Goal: Task Accomplishment & Management: Manage account settings

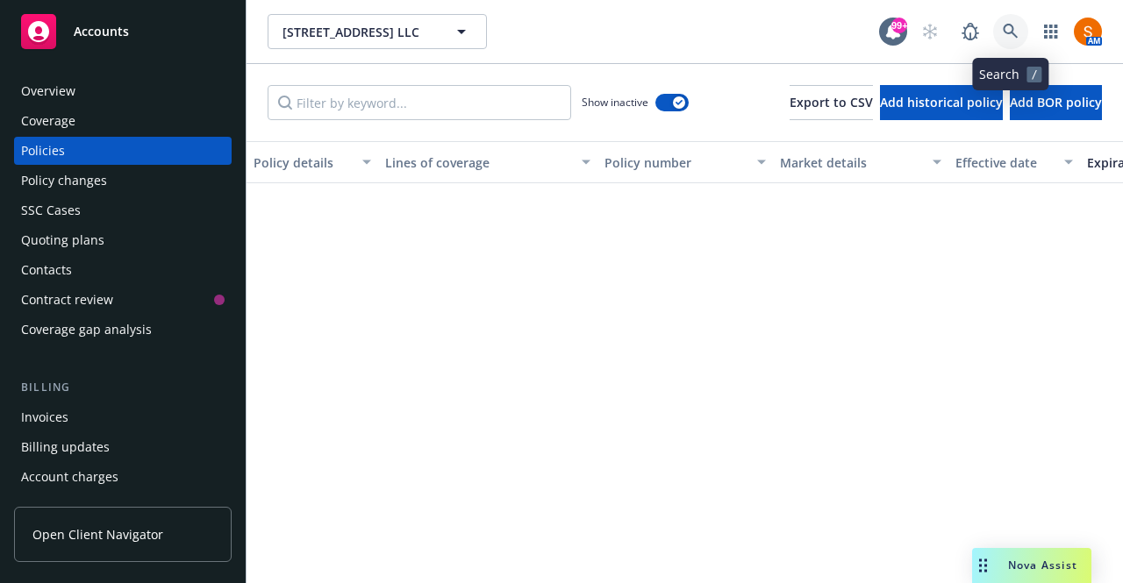
scroll to position [664, 0]
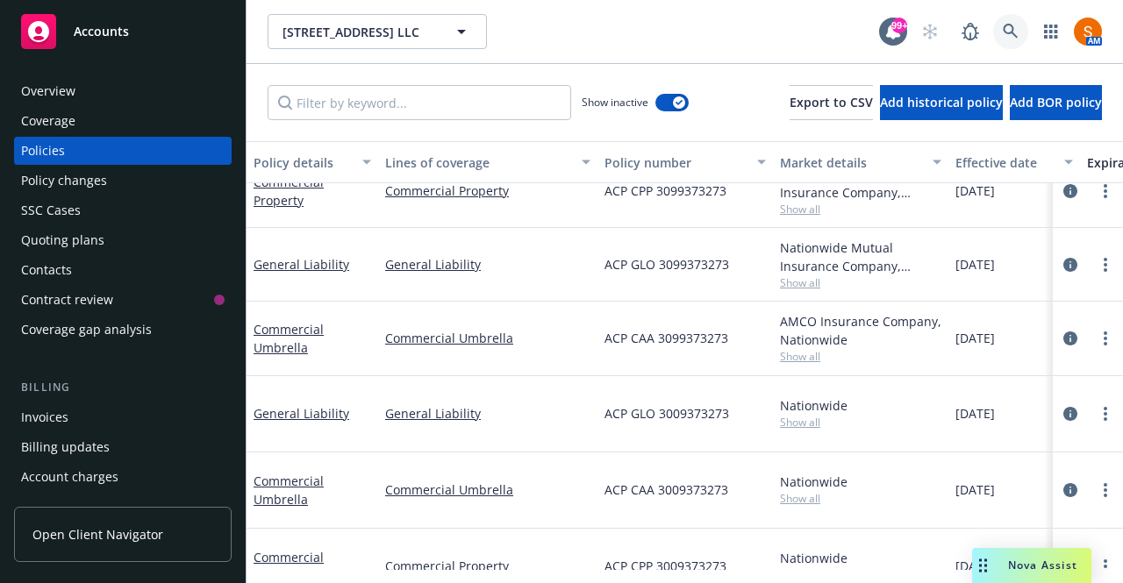
drag, startPoint x: 0, startPoint y: 0, endPoint x: 1023, endPoint y: 38, distance: 1023.8
click at [1023, 38] on link at bounding box center [1010, 31] width 35 height 35
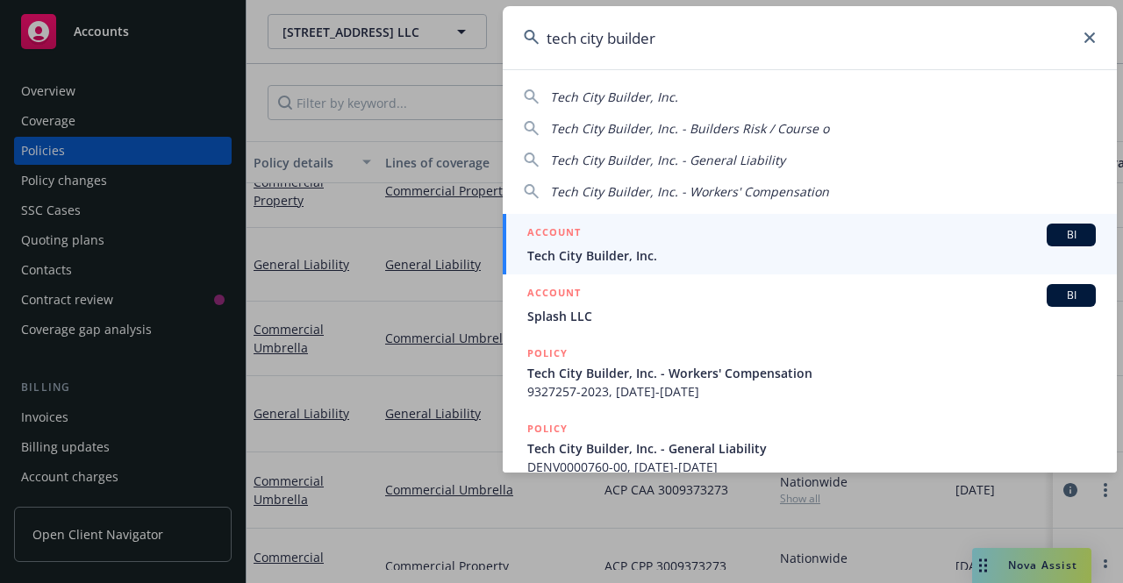
type input "tech city builder"
click at [662, 256] on span "Tech City Builder, Inc." at bounding box center [811, 256] width 569 height 18
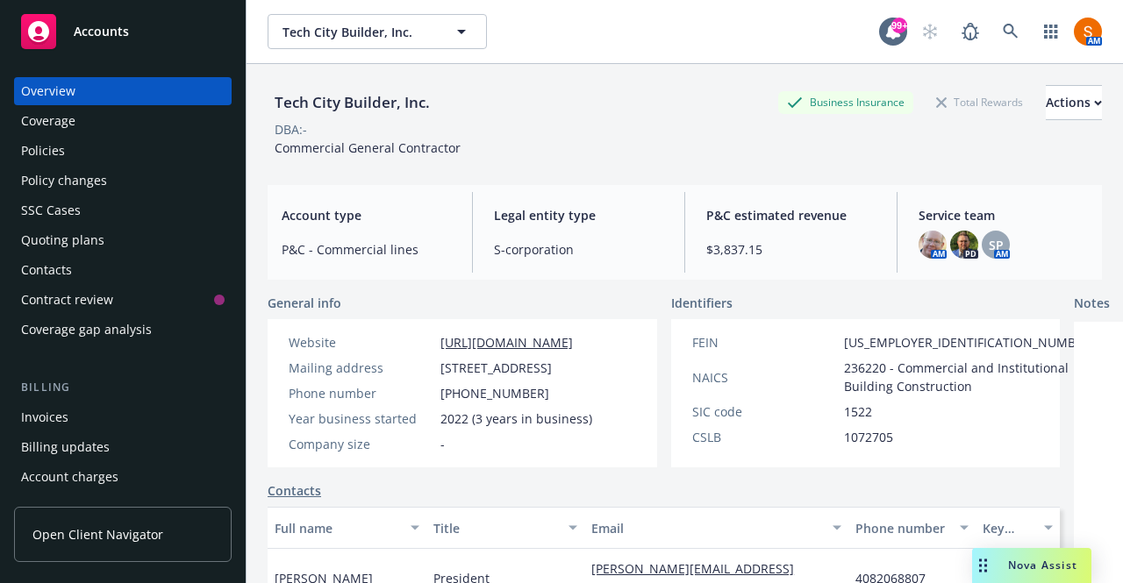
click at [116, 142] on div "Policies" at bounding box center [123, 151] width 204 height 28
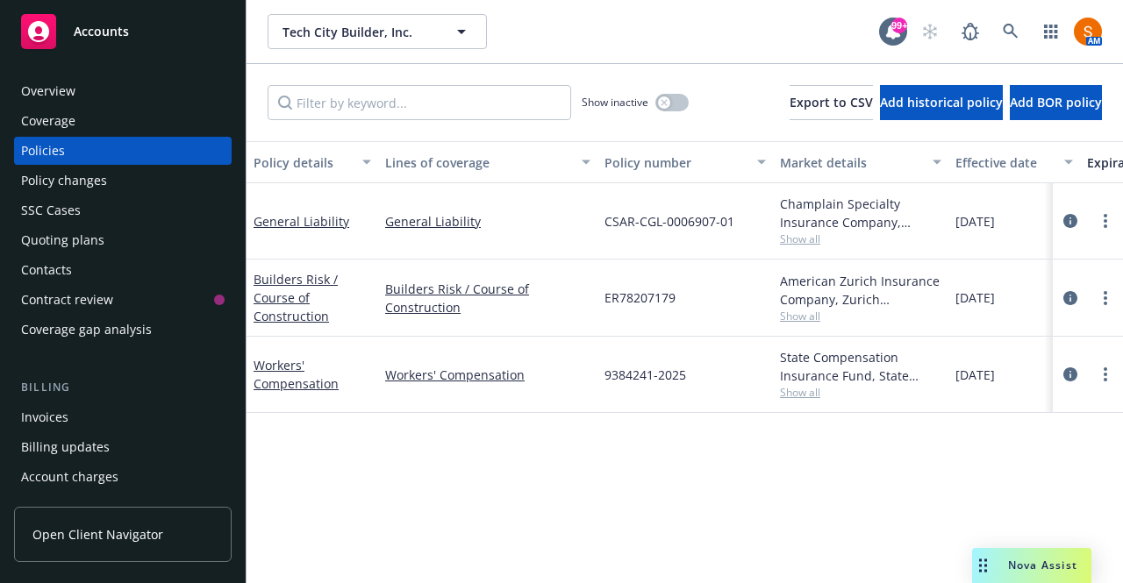
click at [661, 373] on span "9384241-2025" at bounding box center [646, 375] width 82 height 18
copy span "9384241-2025"
click at [648, 357] on div "9384241-2025" at bounding box center [685, 375] width 175 height 76
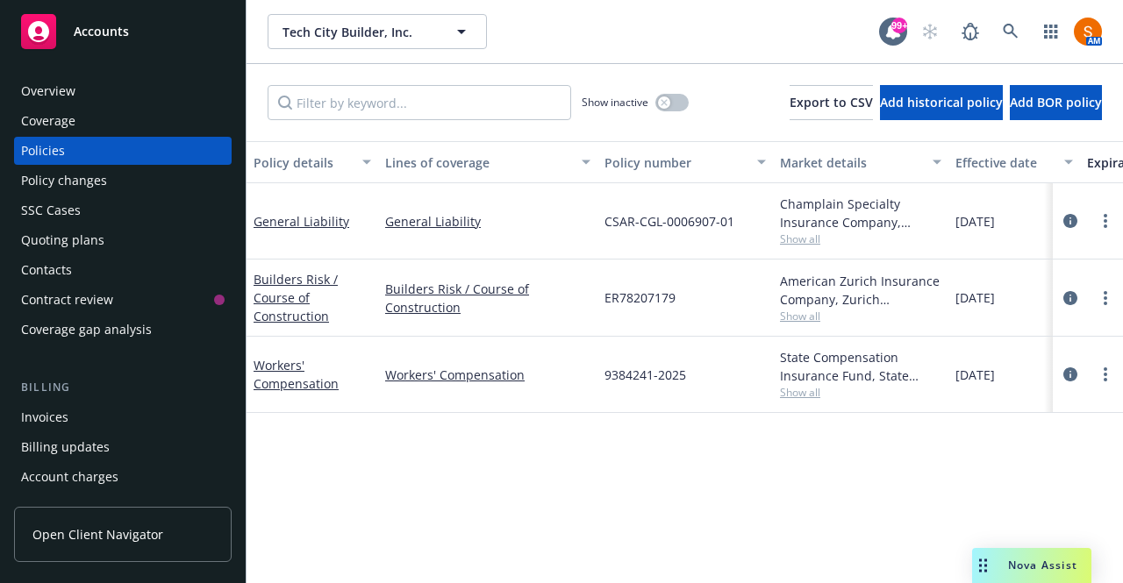
click at [653, 375] on span "9384241-2025" at bounding box center [646, 375] width 82 height 18
copy span "9384241-2025"
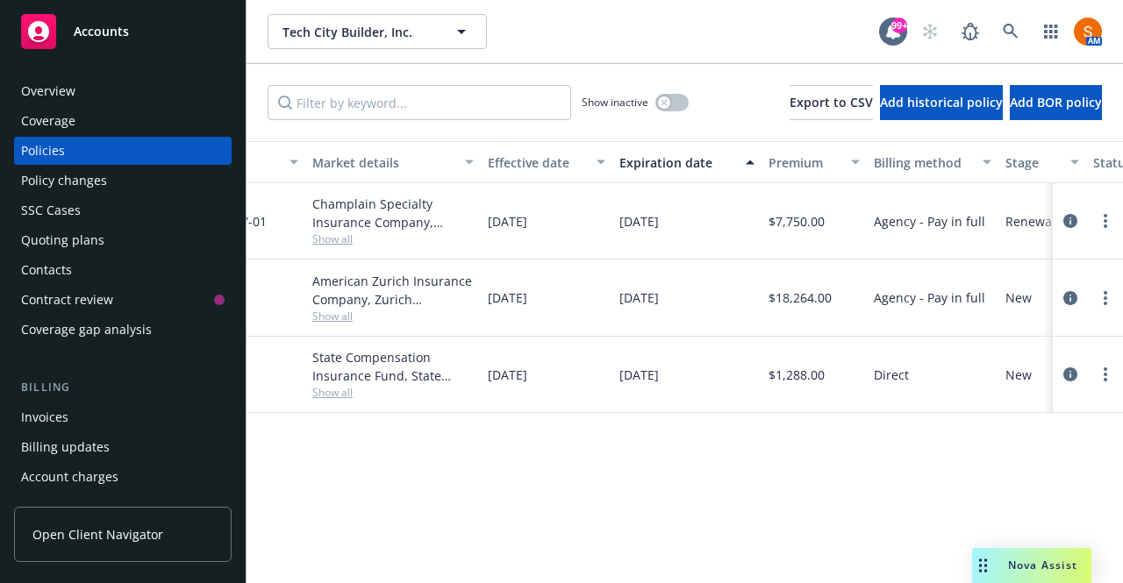
scroll to position [0, 474]
click at [1074, 378] on icon "circleInformation" at bounding box center [1070, 375] width 14 height 14
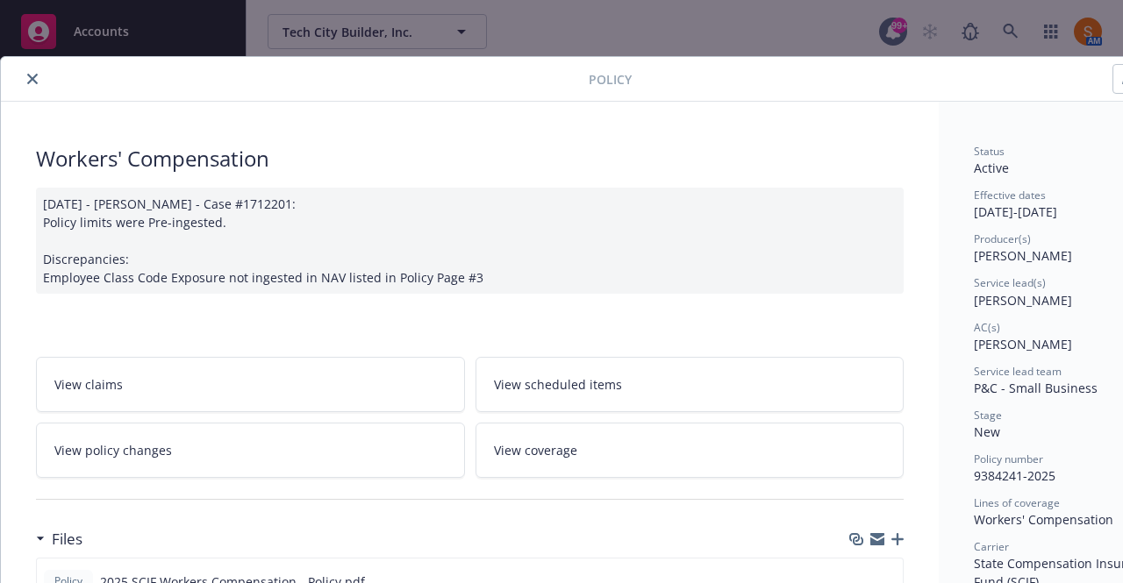
click at [34, 74] on icon "close" at bounding box center [32, 79] width 11 height 11
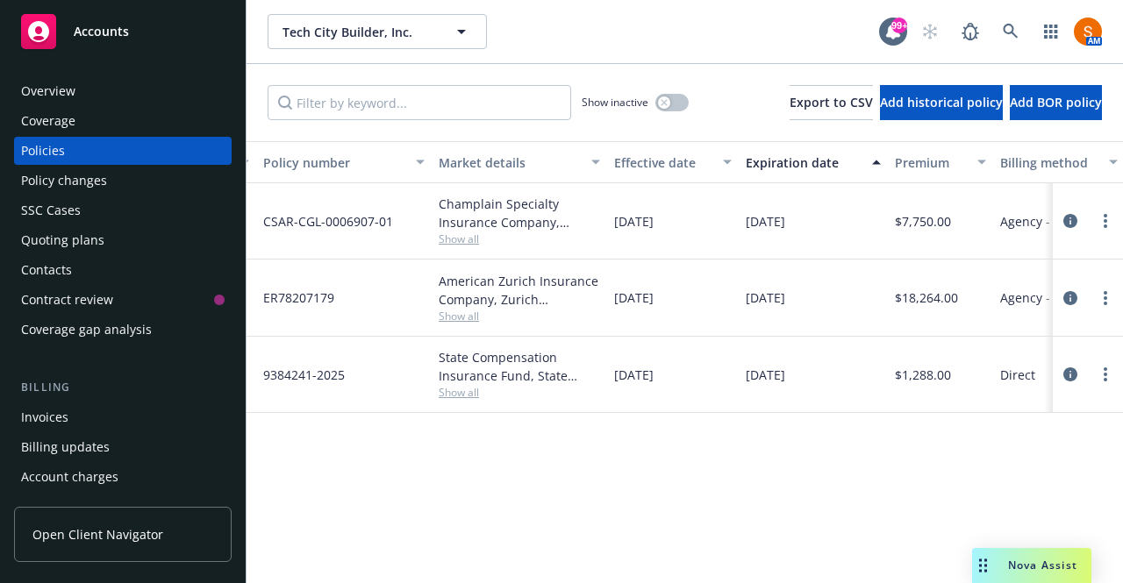
scroll to position [0, 340]
click at [1069, 371] on icon "circleInformation" at bounding box center [1070, 375] width 14 height 14
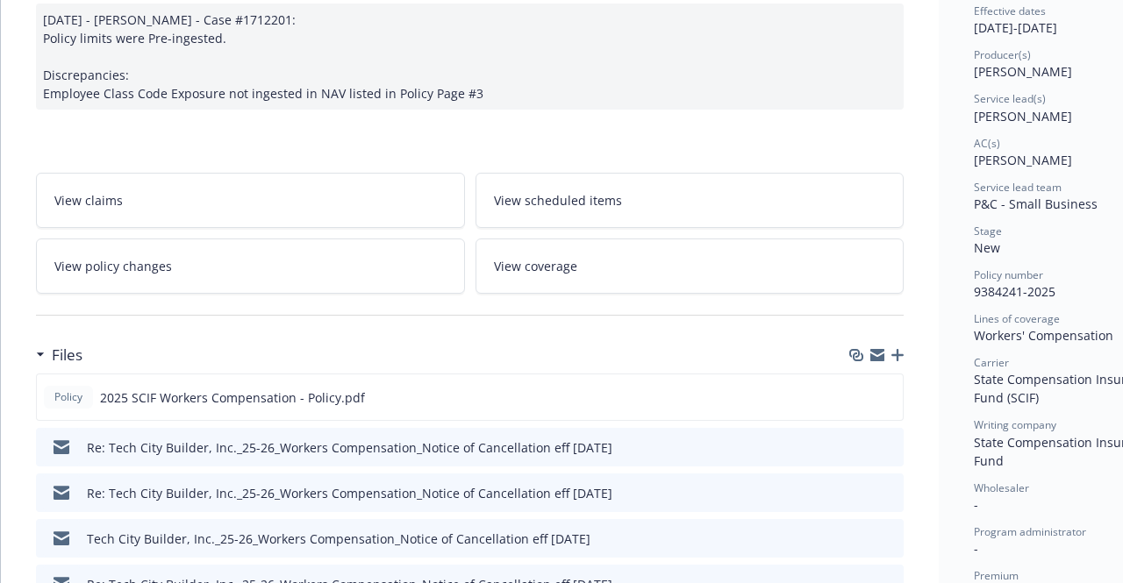
scroll to position [185, 0]
click at [886, 397] on icon "preview file" at bounding box center [886, 396] width 16 height 12
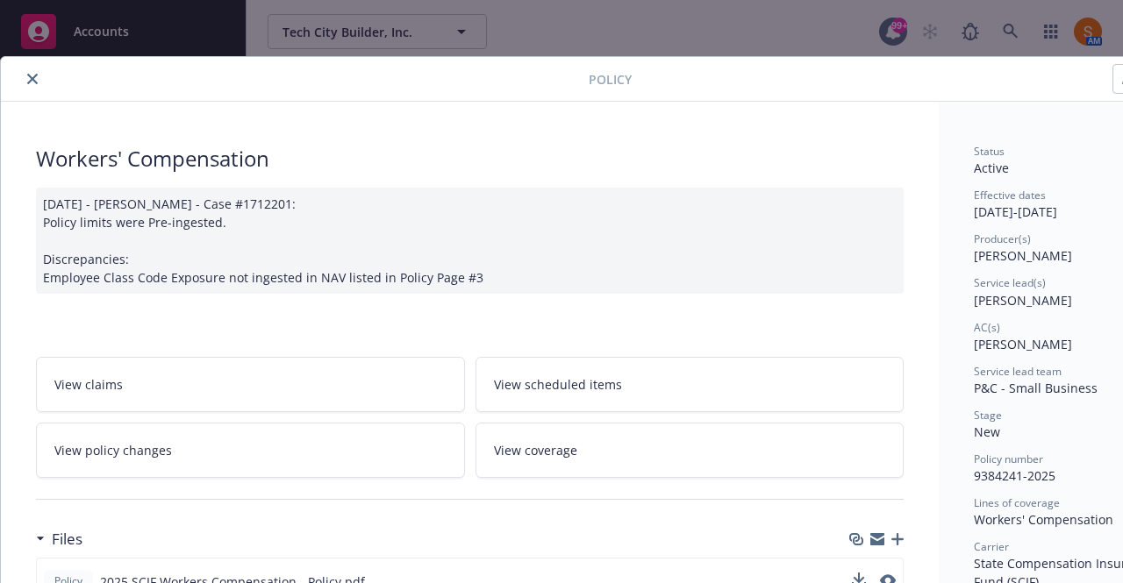
click at [26, 77] on button "close" at bounding box center [32, 78] width 21 height 21
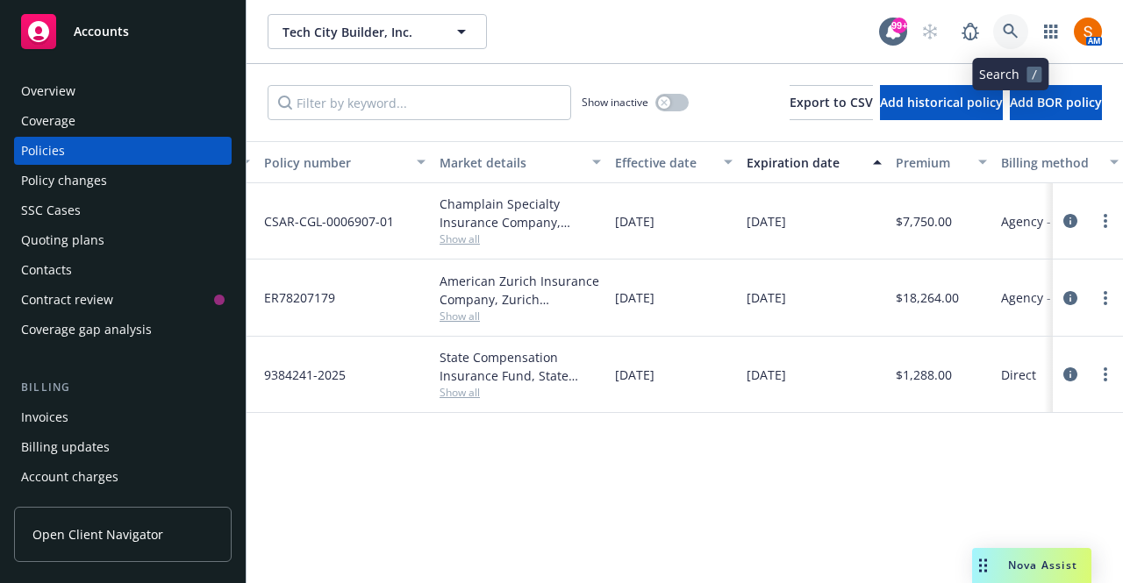
click at [1007, 21] on link at bounding box center [1010, 31] width 35 height 35
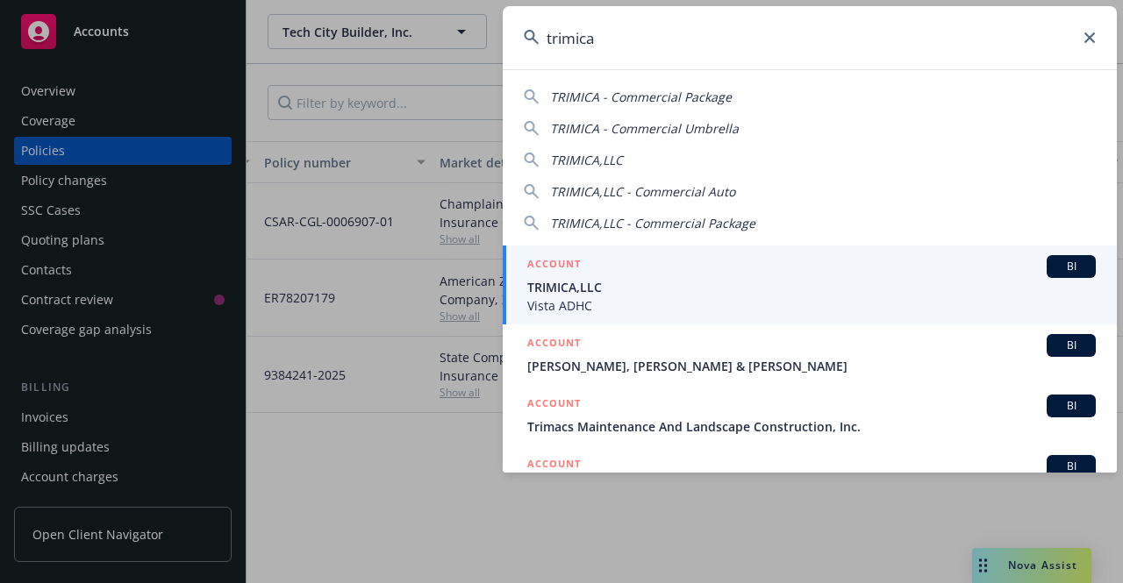
type input "trimica"
click at [632, 281] on span "TRIMICA,LLC" at bounding box center [811, 287] width 569 height 18
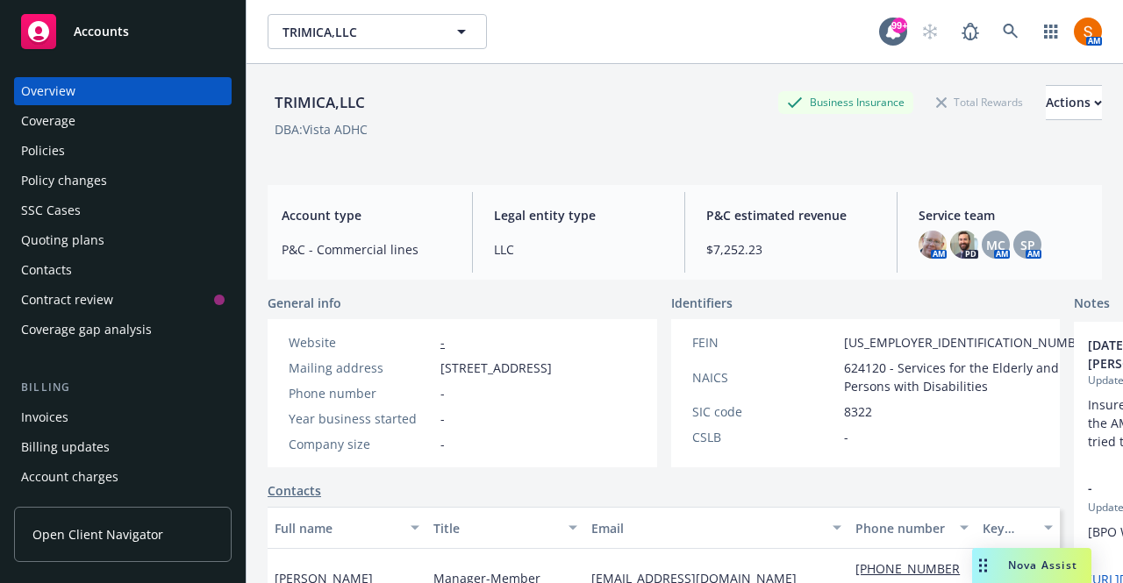
click at [68, 144] on div "Policies" at bounding box center [123, 151] width 204 height 28
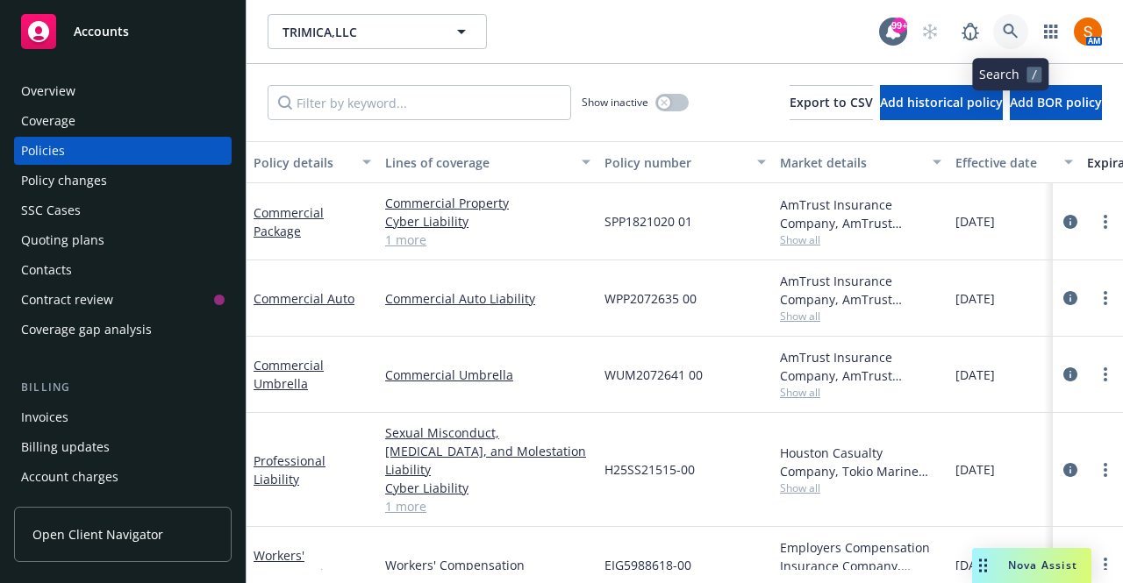
click at [1013, 32] on icon at bounding box center [1010, 31] width 15 height 15
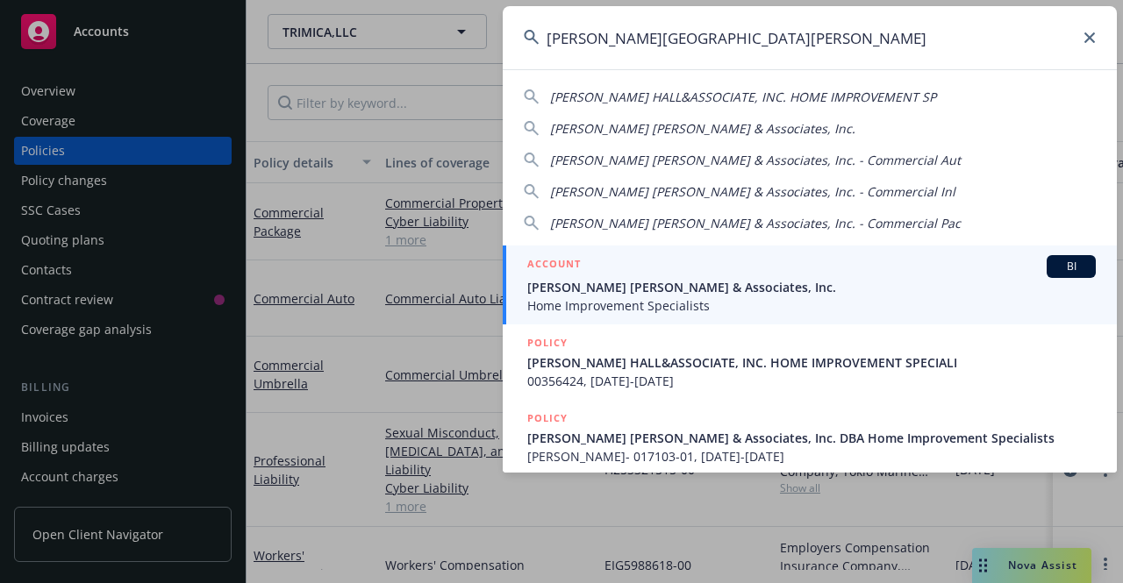
type input "[PERSON_NAME][GEOGRAPHIC_DATA][PERSON_NAME]"
click at [679, 273] on div "ACCOUNT BI" at bounding box center [811, 266] width 569 height 23
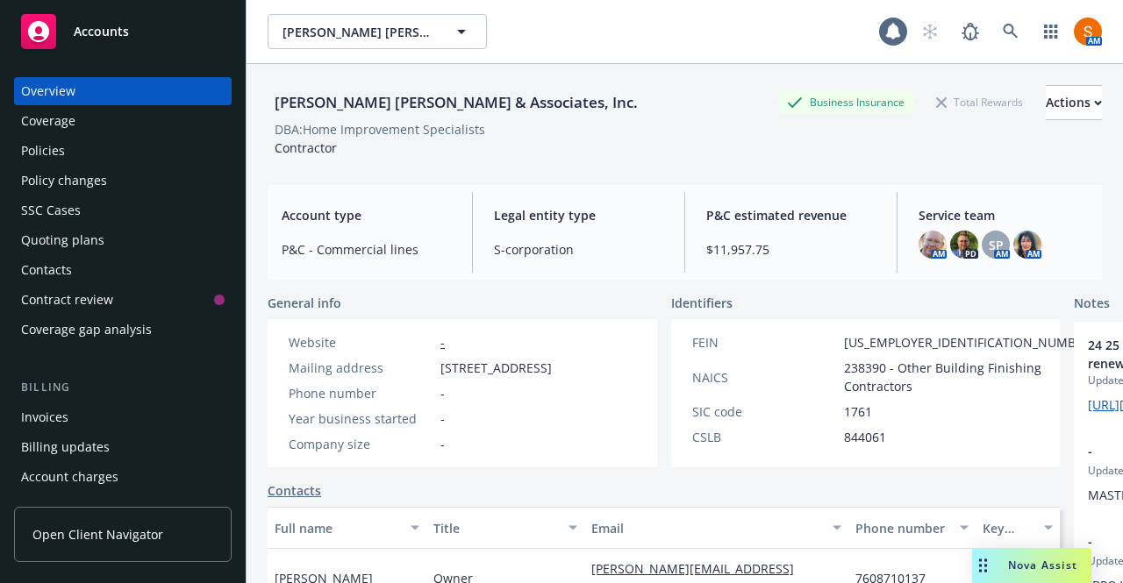
click at [48, 419] on div "Invoices" at bounding box center [44, 418] width 47 height 28
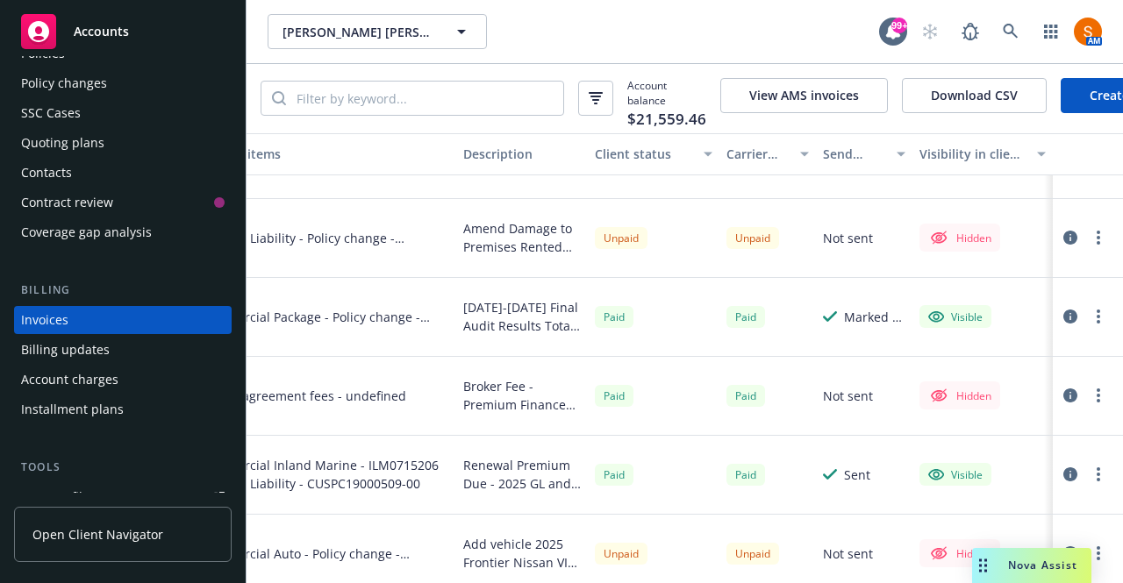
scroll to position [0, 443]
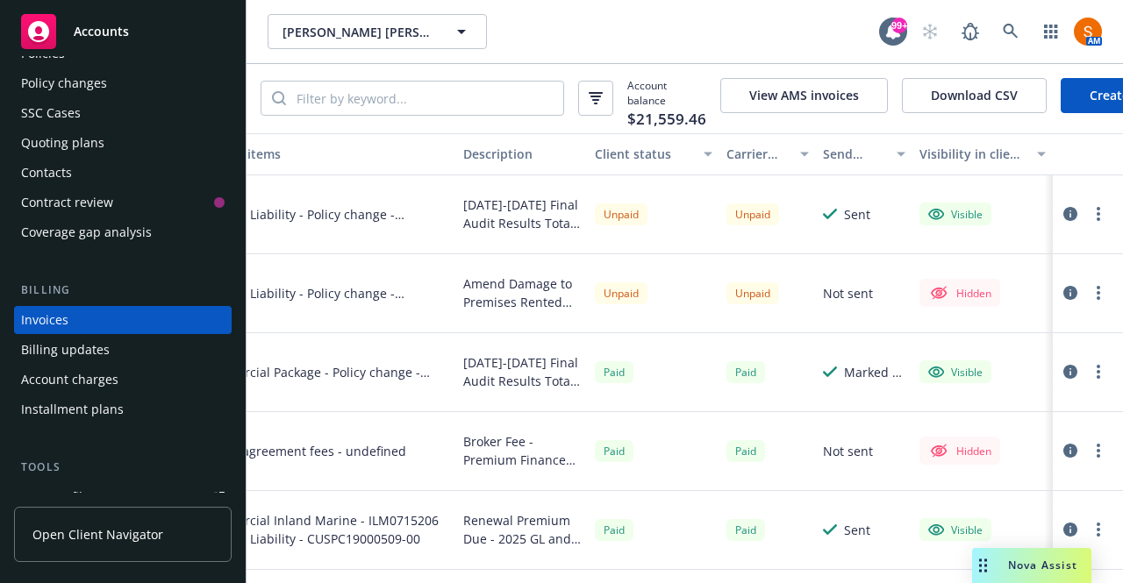
click at [1088, 299] on button "button" at bounding box center [1098, 293] width 21 height 21
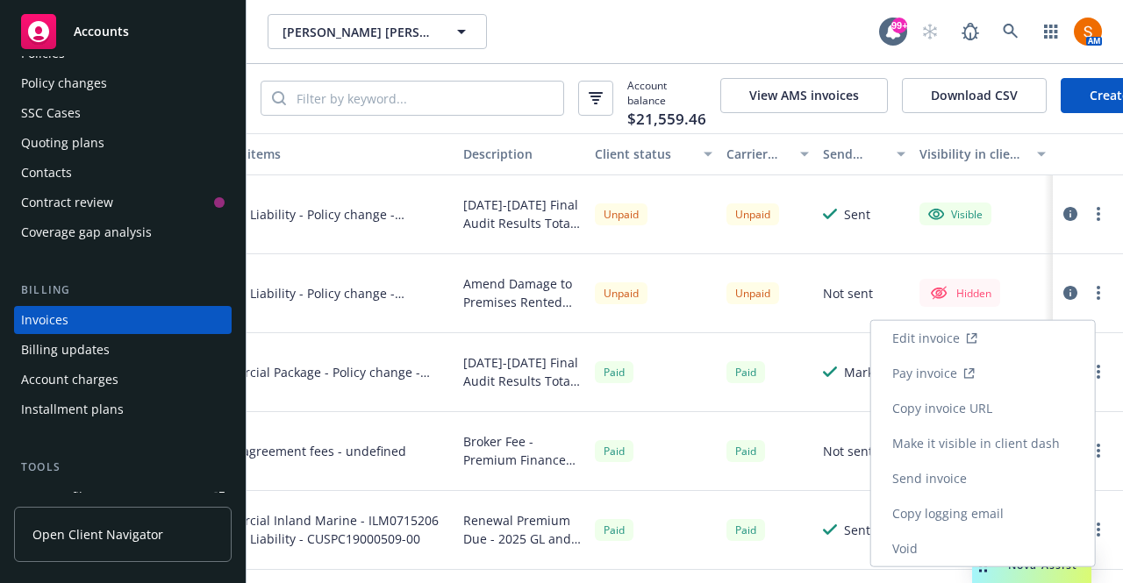
click at [957, 484] on link "Send invoice" at bounding box center [983, 479] width 224 height 35
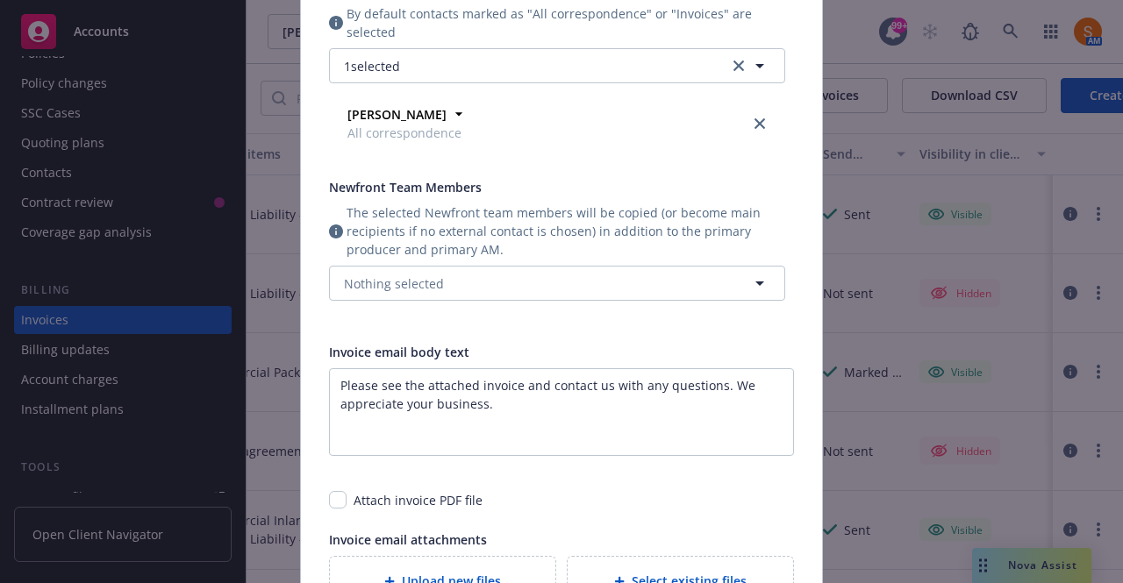
scroll to position [502, 0]
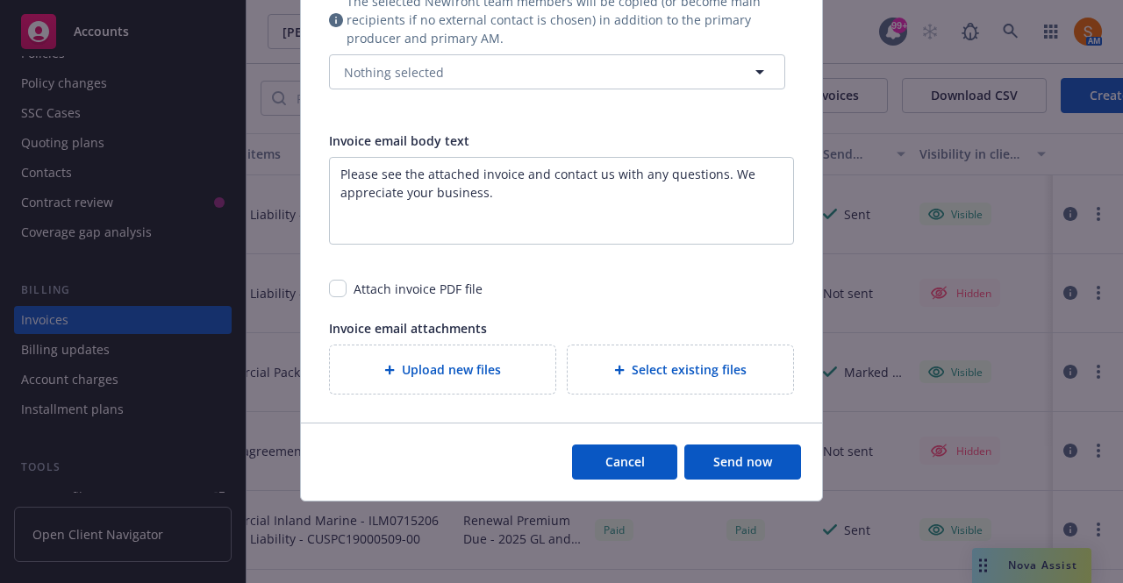
click at [730, 455] on button "Send now" at bounding box center [742, 462] width 117 height 35
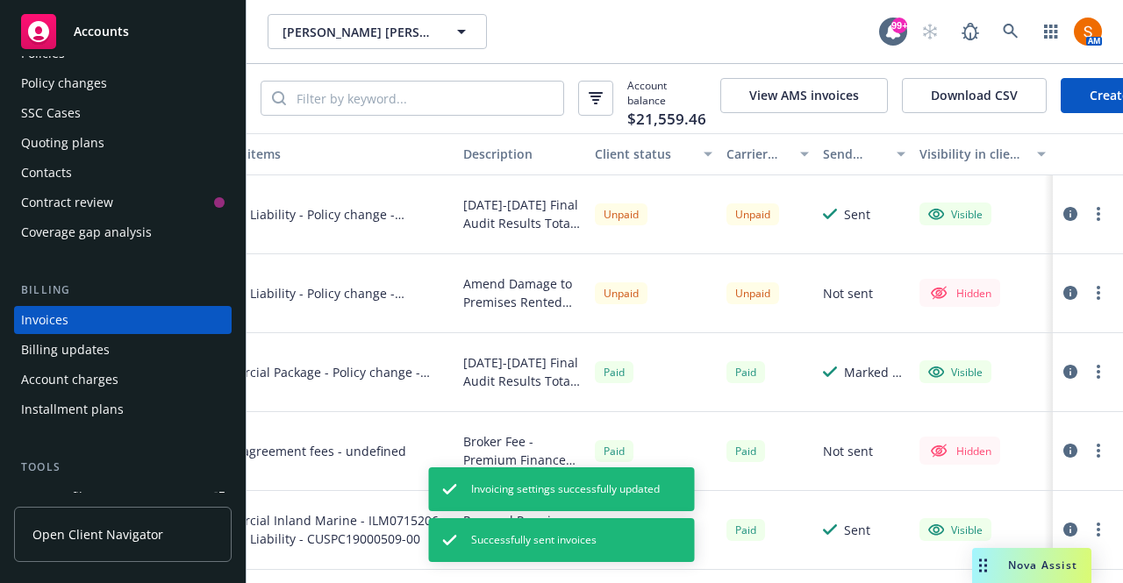
scroll to position [0, 420]
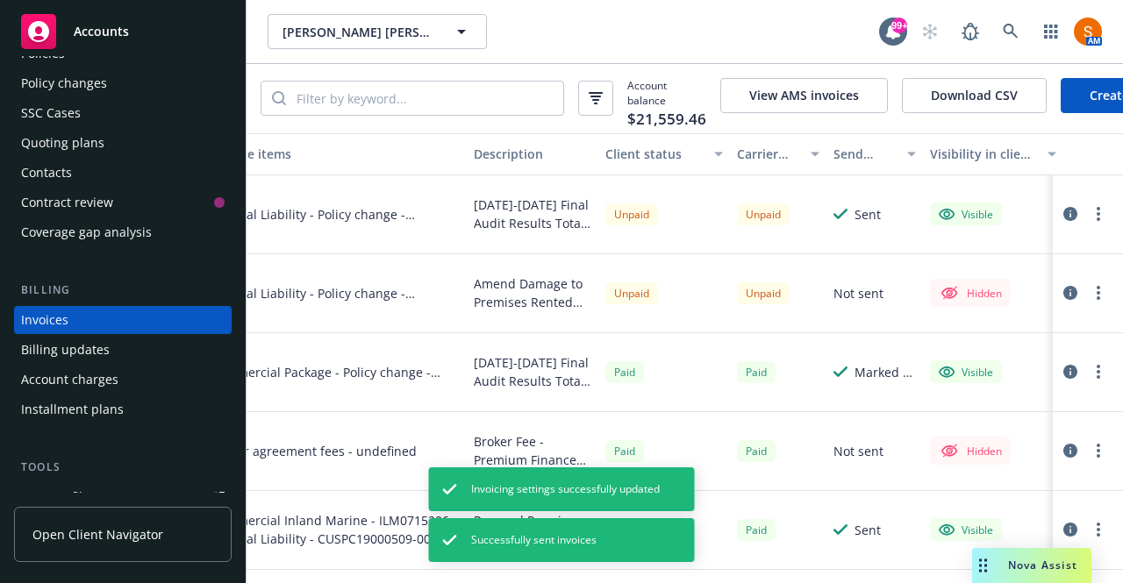
click at [1088, 304] on button "button" at bounding box center [1098, 293] width 21 height 21
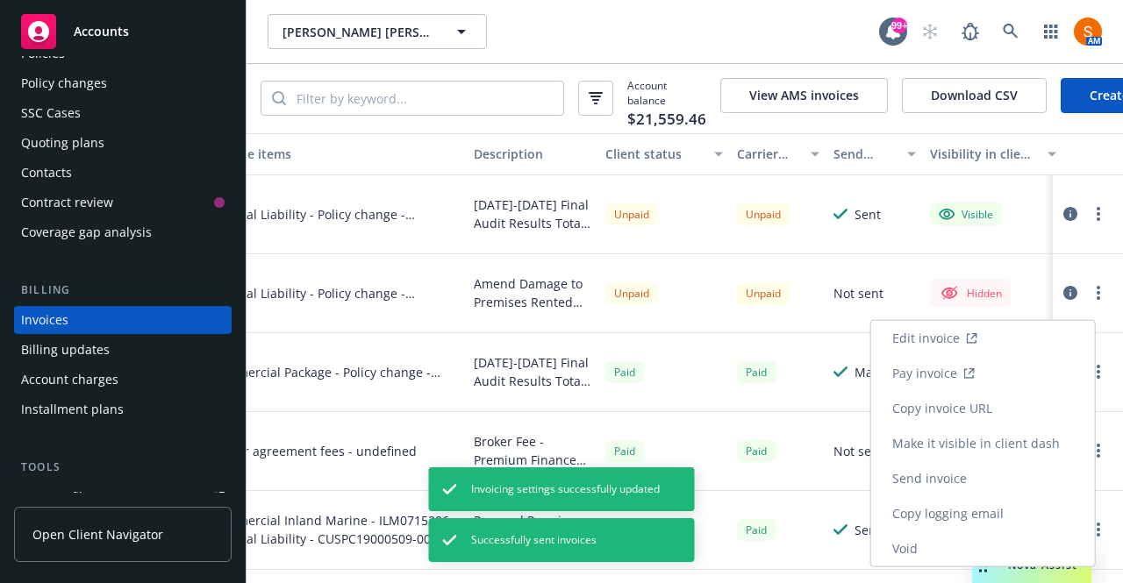
click at [981, 450] on link "Make it visible in client dash" at bounding box center [983, 443] width 224 height 35
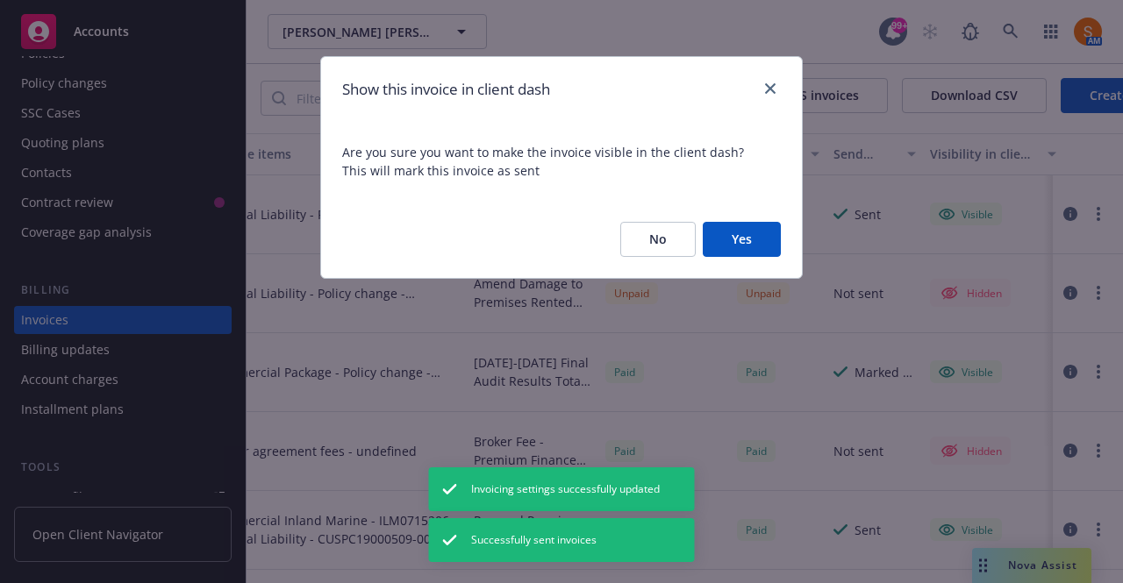
click at [732, 240] on button "Yes" at bounding box center [742, 239] width 78 height 35
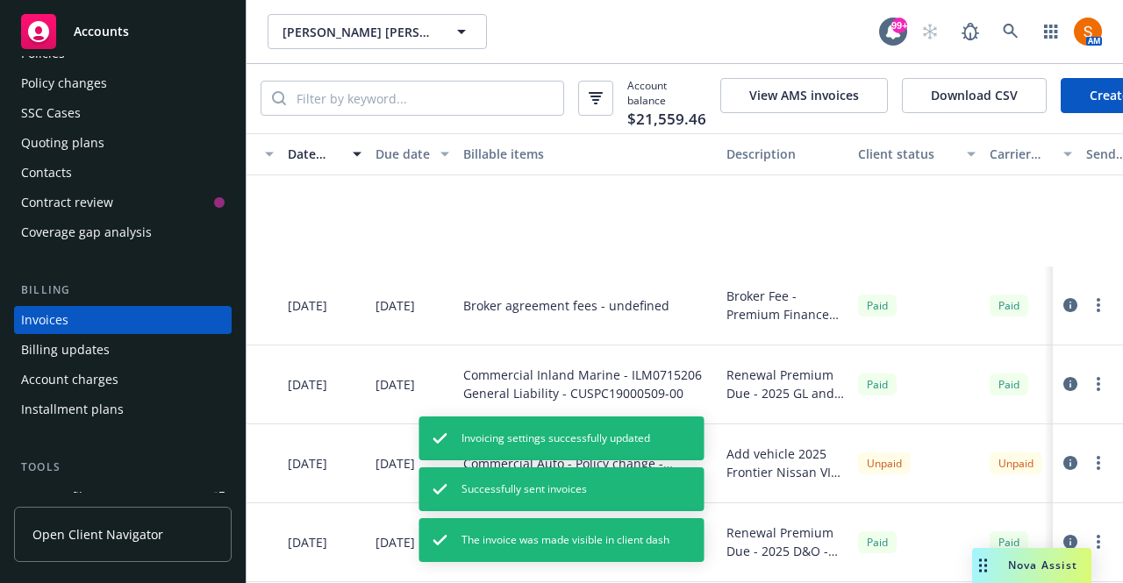
scroll to position [0, 168]
